Goal: Task Accomplishment & Management: Use online tool/utility

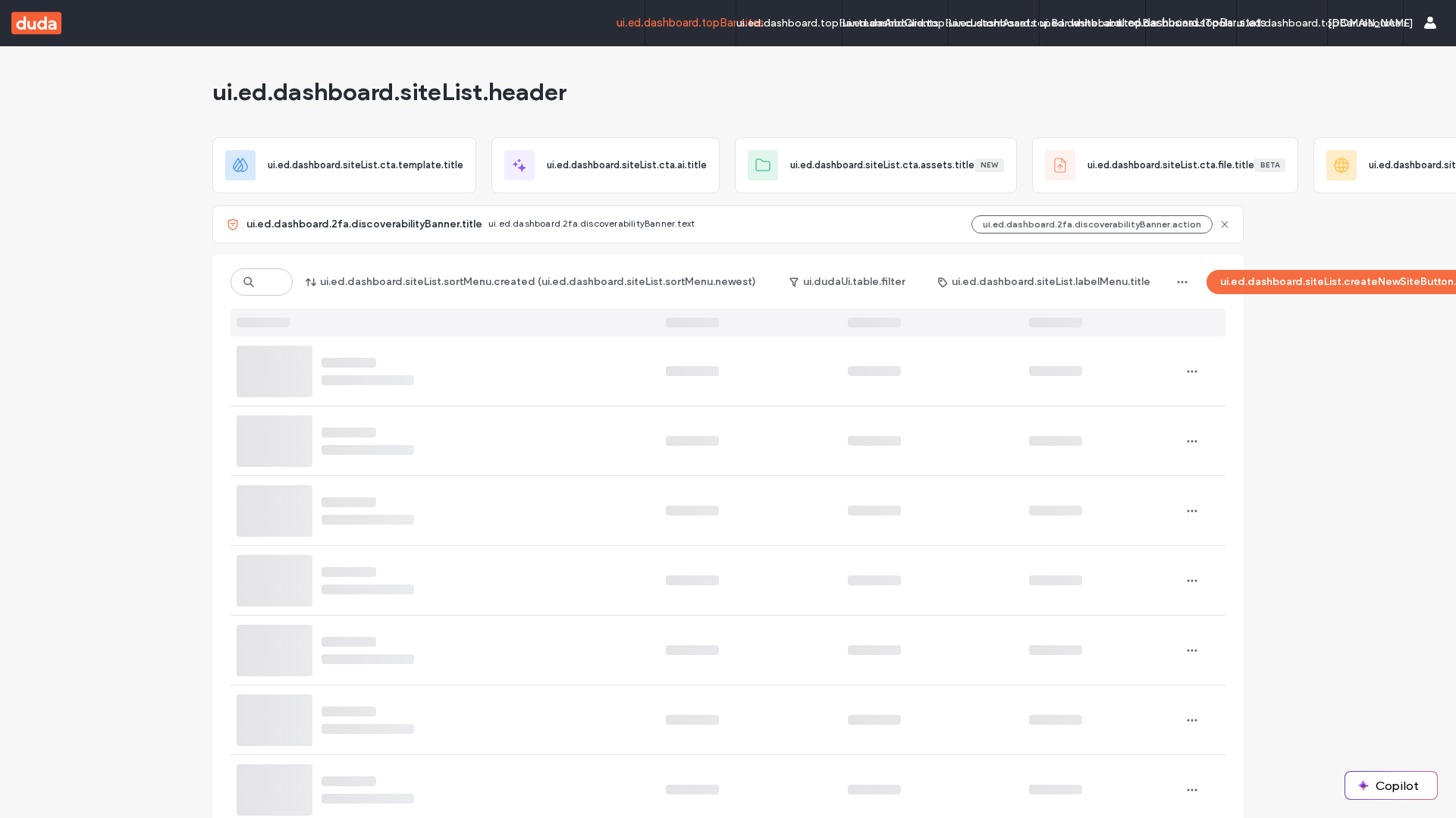
click at [591, 68] on div "ui.ed.dashboard.siteList.header" at bounding box center [728, 91] width 1031 height 91
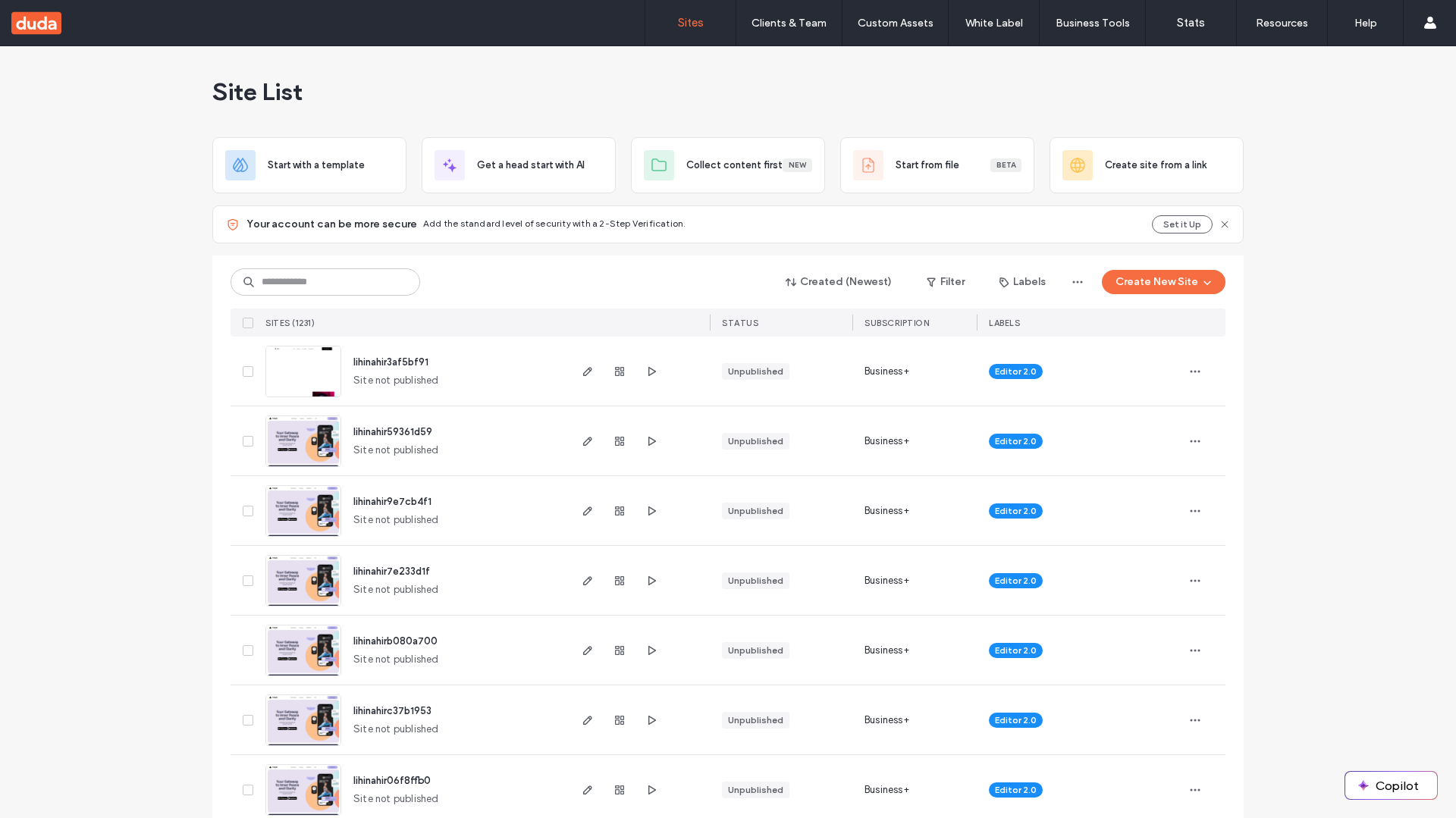
click at [369, 433] on span "lihinahir59361d59" at bounding box center [392, 431] width 79 height 11
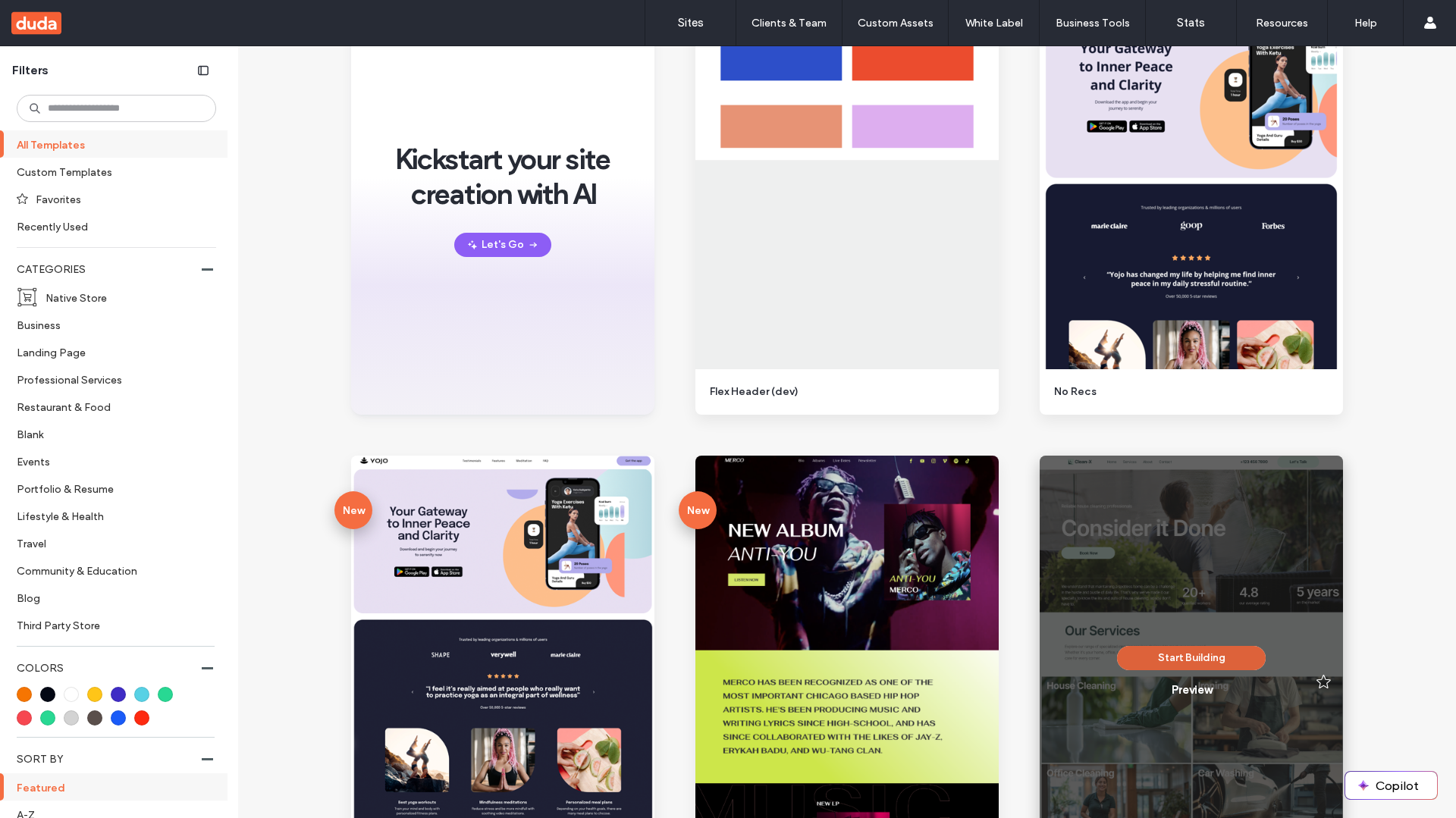
scroll to position [1420, 0]
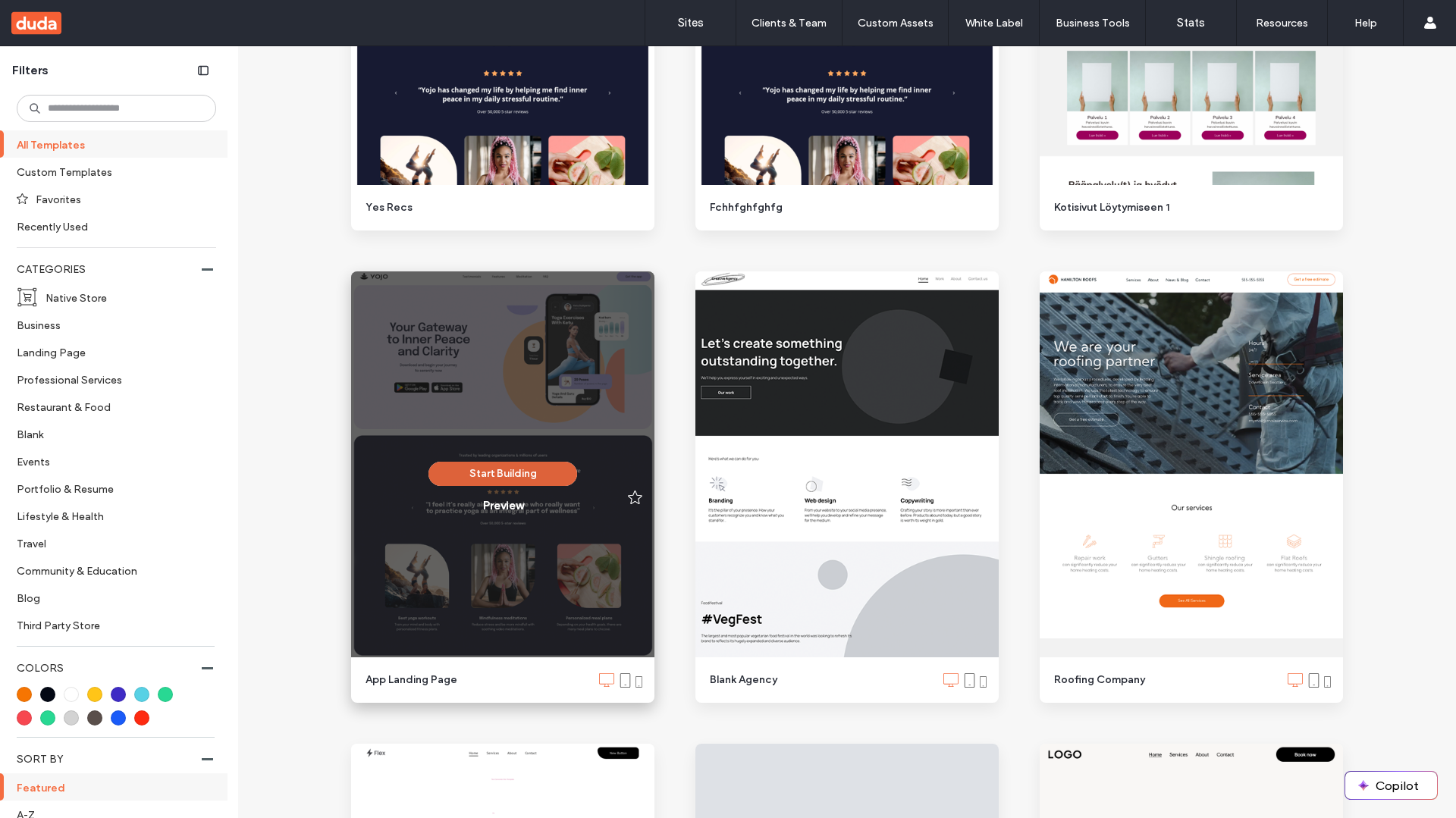
click at [476, 475] on button "Start Building" at bounding box center [502, 474] width 148 height 24
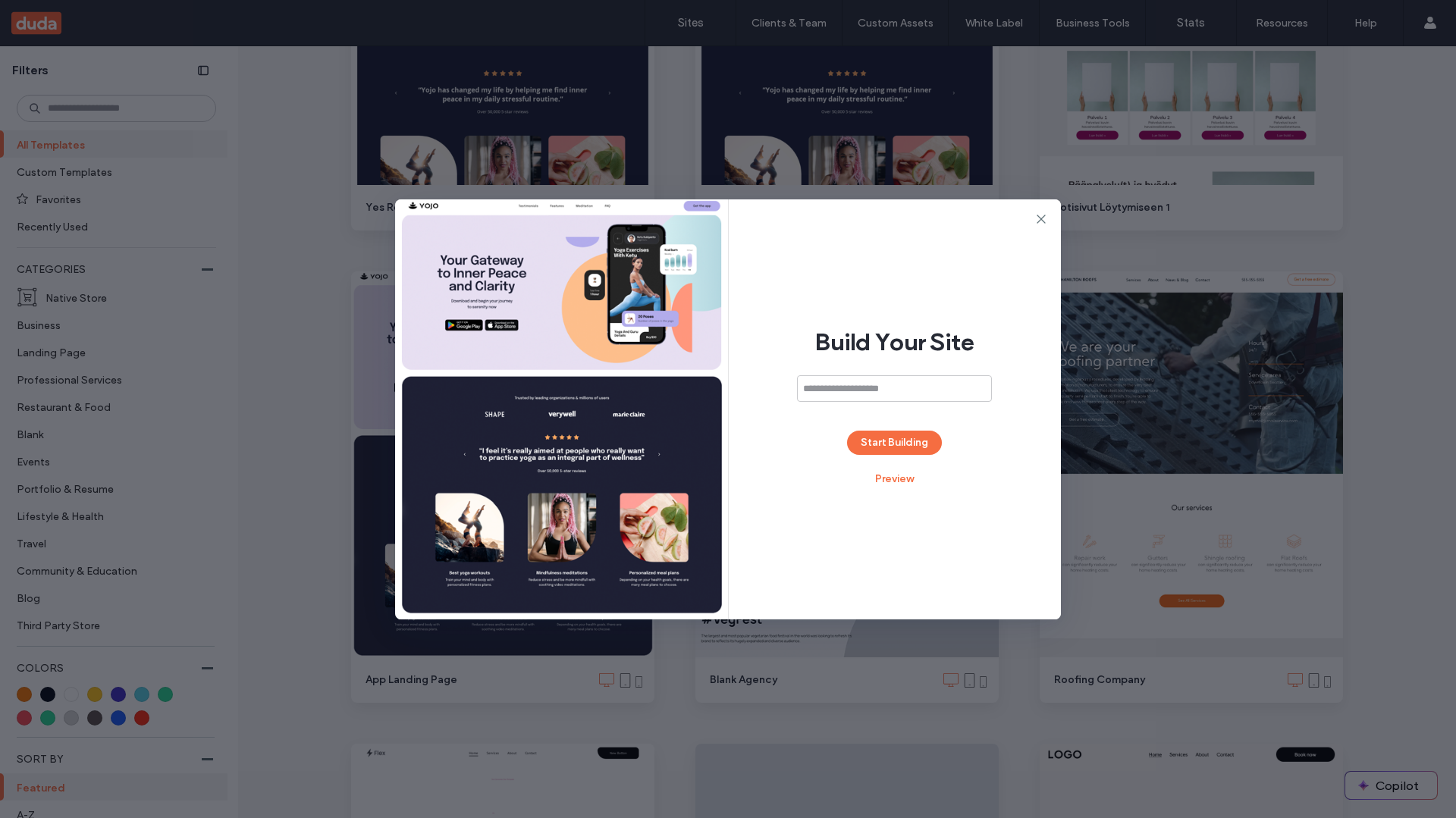
click at [943, 444] on div "Build Your Site Start Building Preview" at bounding box center [895, 409] width 333 height 420
click at [929, 445] on button "Start Building" at bounding box center [894, 443] width 95 height 24
